Goal: Information Seeking & Learning: Learn about a topic

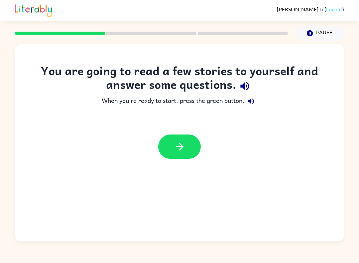
click at [184, 140] on button "button" at bounding box center [179, 146] width 43 height 24
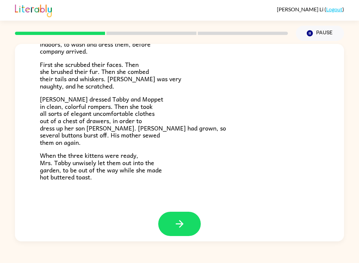
scroll to position [101, 0]
click at [185, 229] on button "button" at bounding box center [179, 224] width 43 height 24
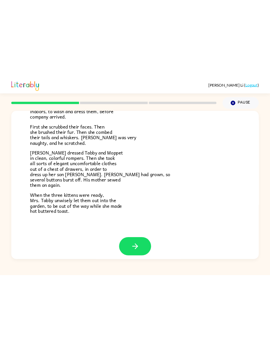
scroll to position [0, 0]
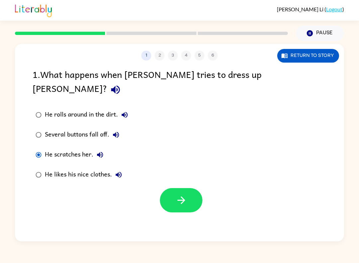
click at [202, 189] on button "button" at bounding box center [181, 200] width 43 height 24
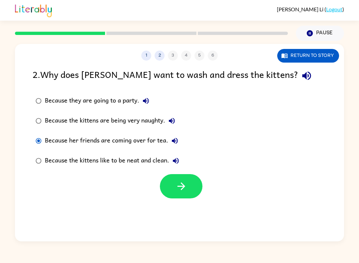
click at [183, 190] on icon "button" at bounding box center [182, 186] width 12 height 12
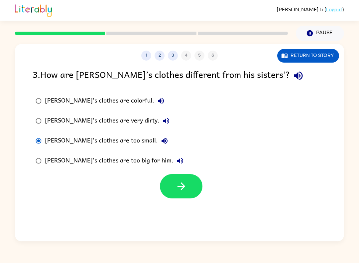
click at [195, 185] on button "button" at bounding box center [181, 186] width 43 height 24
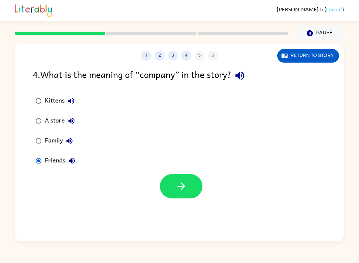
click at [180, 190] on icon "button" at bounding box center [182, 186] width 12 height 12
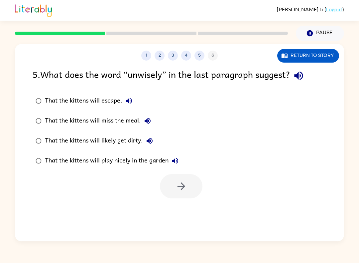
click at [52, 145] on div "That the kittens will likely get dirty." at bounding box center [100, 140] width 111 height 13
click at [180, 182] on icon "button" at bounding box center [182, 186] width 12 height 12
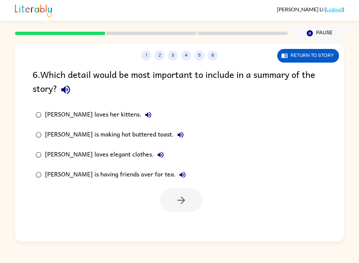
click at [132, 155] on div "[PERSON_NAME] loves elegant clothes." at bounding box center [106, 154] width 122 height 13
click at [109, 181] on div "[PERSON_NAME] is having friends over for tea." at bounding box center [117, 174] width 144 height 13
click at [176, 204] on icon "button" at bounding box center [182, 200] width 12 height 12
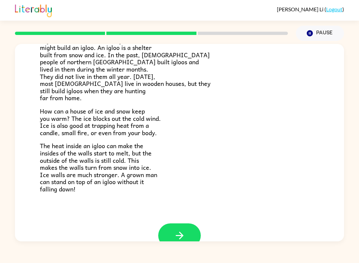
scroll to position [110, 0]
click at [189, 233] on button "button" at bounding box center [179, 236] width 43 height 24
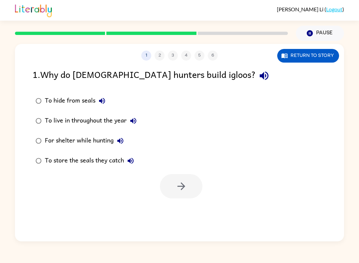
scroll to position [0, 0]
click at [298, 58] on button "Return to story" at bounding box center [309, 56] width 62 height 14
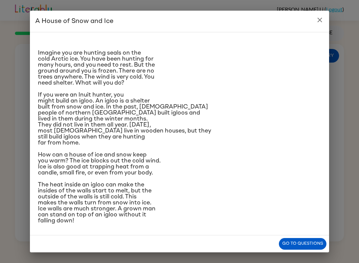
scroll to position [55, 0]
click at [299, 244] on button "Go to questions" at bounding box center [303, 244] width 48 height 12
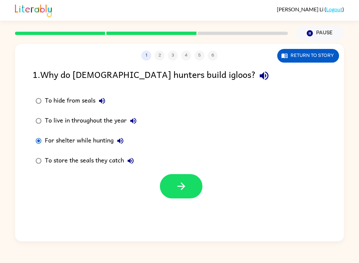
click at [179, 185] on icon "button" at bounding box center [182, 186] width 12 height 12
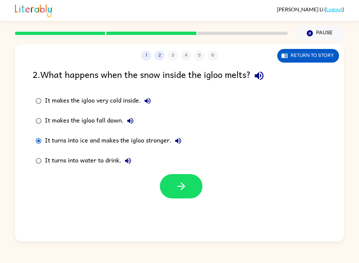
click at [177, 187] on icon "button" at bounding box center [182, 186] width 12 height 12
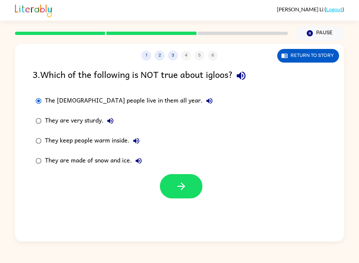
click at [181, 183] on icon "button" at bounding box center [182, 186] width 12 height 12
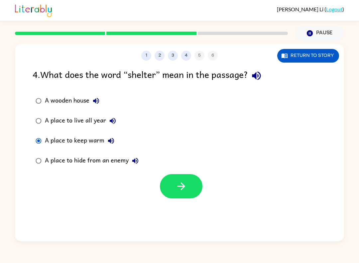
click at [178, 186] on icon "button" at bounding box center [182, 186] width 12 height 12
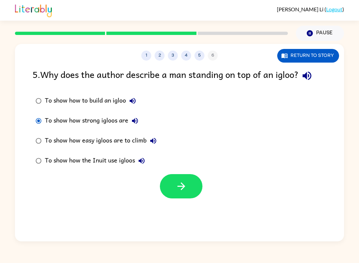
click at [182, 190] on icon "button" at bounding box center [181, 186] width 8 height 8
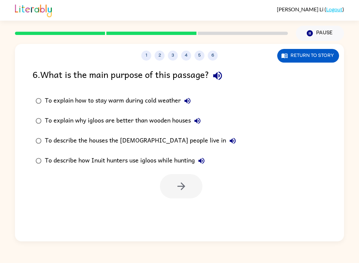
click at [63, 152] on label "To describe how Inuit hunters use igloos while hunting" at bounding box center [136, 161] width 214 height 20
click at [55, 158] on div "To describe how Inuit hunters use igloos while hunting" at bounding box center [126, 160] width 163 height 13
click at [174, 191] on button "button" at bounding box center [181, 186] width 43 height 24
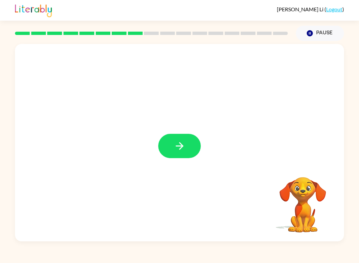
click at [190, 143] on button "button" at bounding box center [179, 146] width 43 height 24
click at [154, 168] on div at bounding box center [179, 142] width 329 height 197
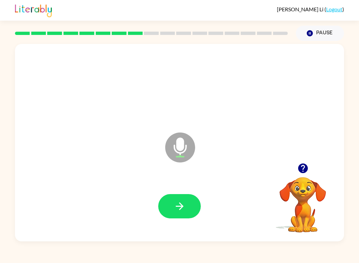
click at [141, 196] on div at bounding box center [180, 206] width 316 height 57
click at [176, 208] on icon "button" at bounding box center [180, 206] width 12 height 12
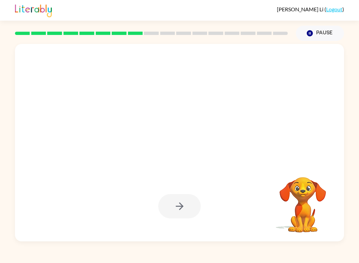
click at [176, 205] on div at bounding box center [179, 206] width 43 height 24
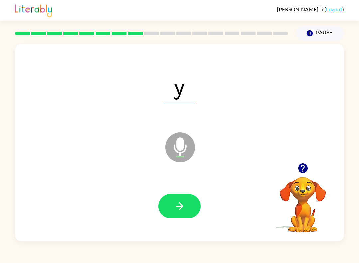
click at [186, 202] on button "button" at bounding box center [179, 206] width 43 height 24
click at [163, 214] on button "button" at bounding box center [179, 206] width 43 height 24
click at [191, 208] on button "button" at bounding box center [179, 206] width 43 height 24
click at [179, 197] on button "button" at bounding box center [179, 206] width 43 height 24
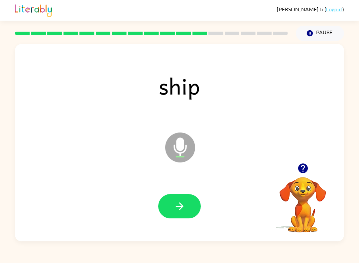
click at [185, 208] on icon "button" at bounding box center [180, 206] width 12 height 12
click at [184, 208] on icon "button" at bounding box center [180, 206] width 12 height 12
click at [185, 208] on icon "button" at bounding box center [180, 206] width 12 height 12
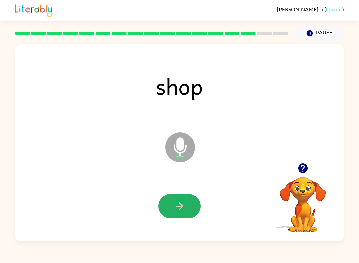
click at [180, 198] on button "button" at bounding box center [179, 206] width 43 height 24
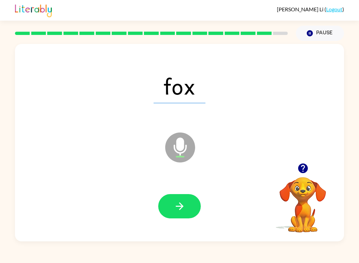
click at [184, 210] on icon "button" at bounding box center [180, 206] width 12 height 12
click at [176, 205] on icon "button" at bounding box center [180, 206] width 12 height 12
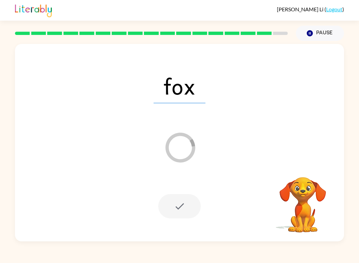
click at [308, 31] on icon "Pause" at bounding box center [309, 33] width 7 height 7
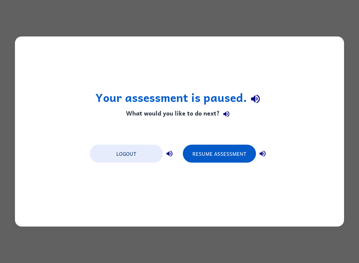
click at [214, 148] on button "Resume Assessment" at bounding box center [219, 154] width 73 height 18
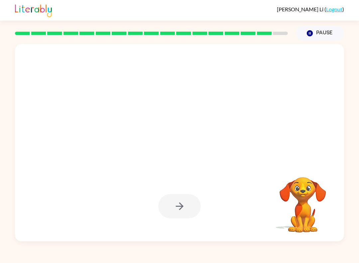
click at [177, 203] on div at bounding box center [179, 206] width 43 height 24
click at [176, 204] on div at bounding box center [179, 206] width 43 height 24
click at [174, 217] on div at bounding box center [179, 206] width 43 height 24
click at [181, 201] on div at bounding box center [179, 206] width 43 height 24
click at [315, 35] on button "Pause Pause" at bounding box center [320, 33] width 48 height 15
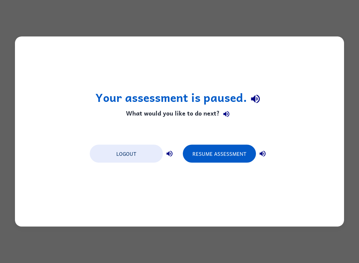
click at [127, 157] on button "Logout" at bounding box center [126, 154] width 73 height 18
